Goal: Information Seeking & Learning: Learn about a topic

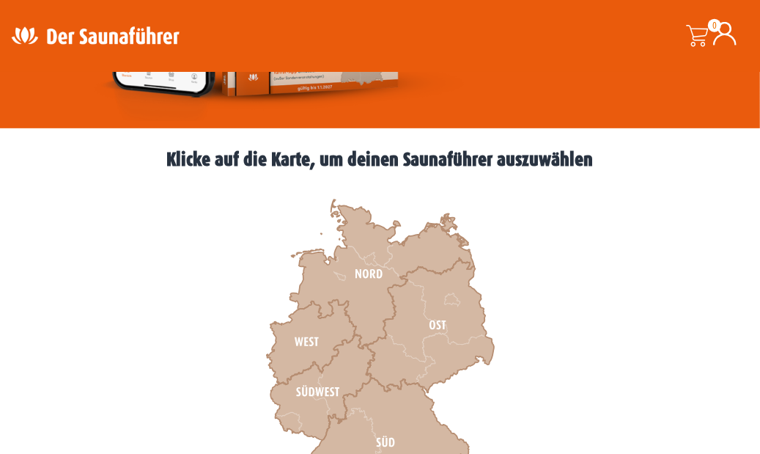
scroll to position [475, 0]
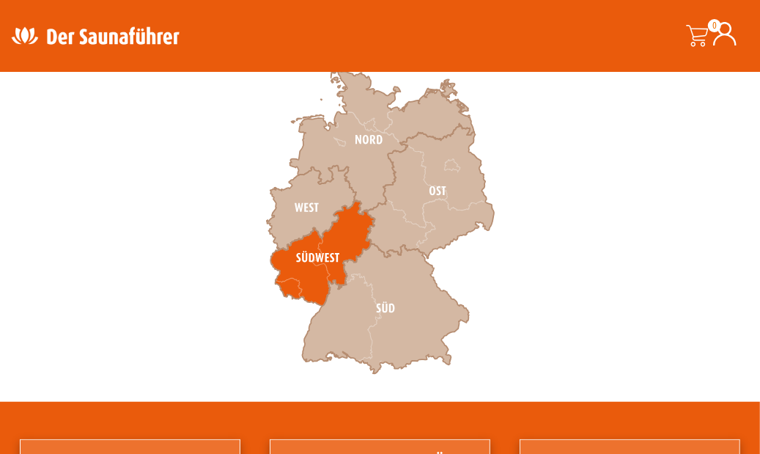
click at [353, 228] on icon at bounding box center [322, 255] width 105 height 106
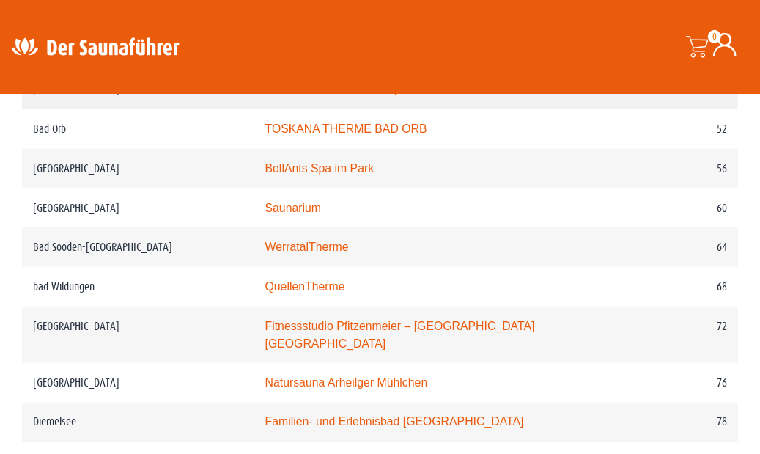
scroll to position [1108, 0]
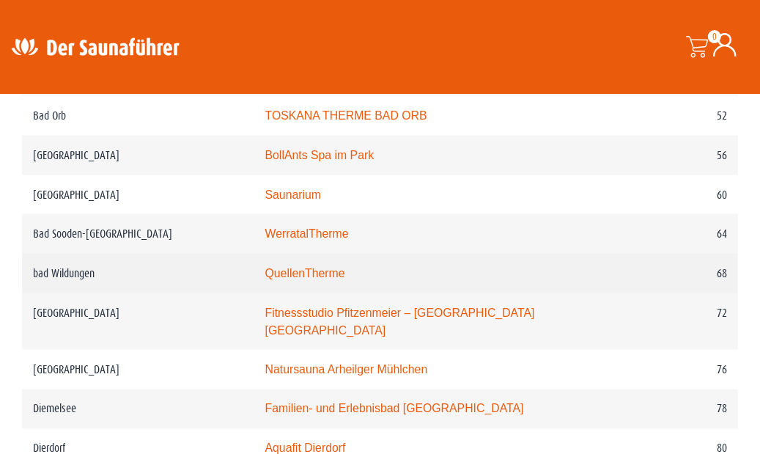
click at [284, 279] on link "QuellenTherme" at bounding box center [305, 273] width 80 height 12
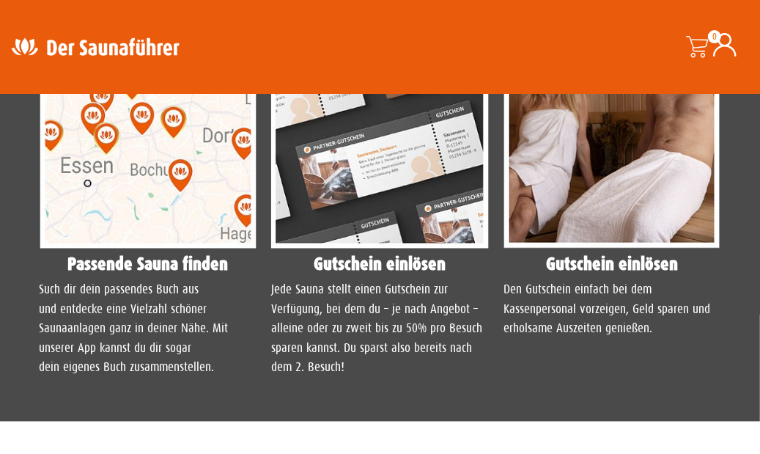
scroll to position [1425, 0]
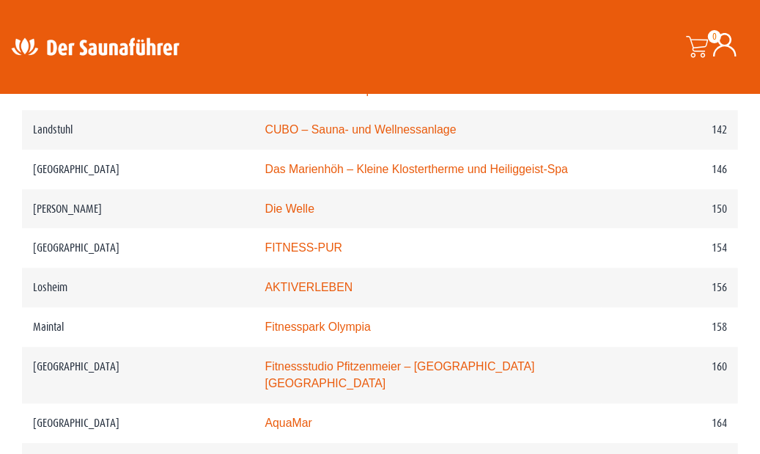
scroll to position [1821, 0]
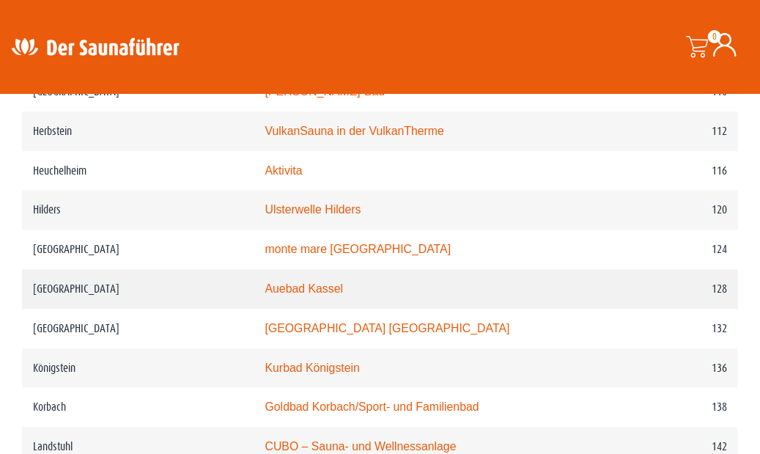
click at [279, 282] on link "Auebad Kassel" at bounding box center [304, 288] width 78 height 12
